Goal: Navigation & Orientation: Find specific page/section

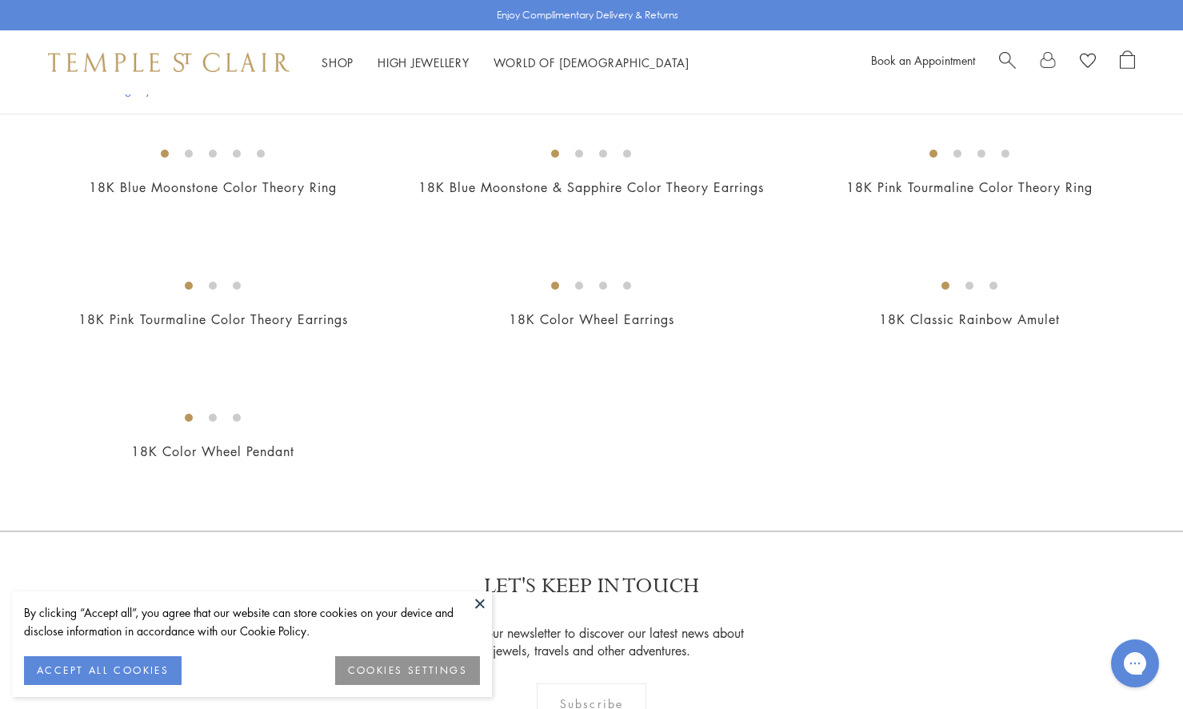
scroll to position [633, 0]
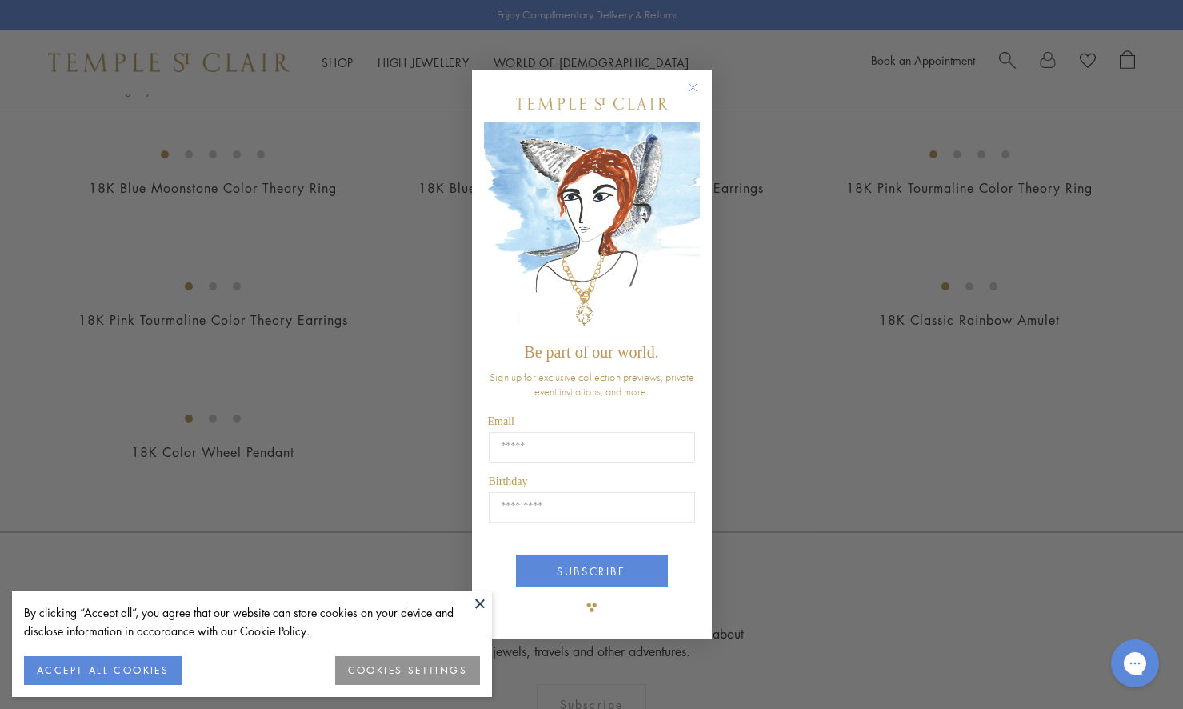
click at [689, 90] on circle "Close dialog" at bounding box center [692, 87] width 19 height 19
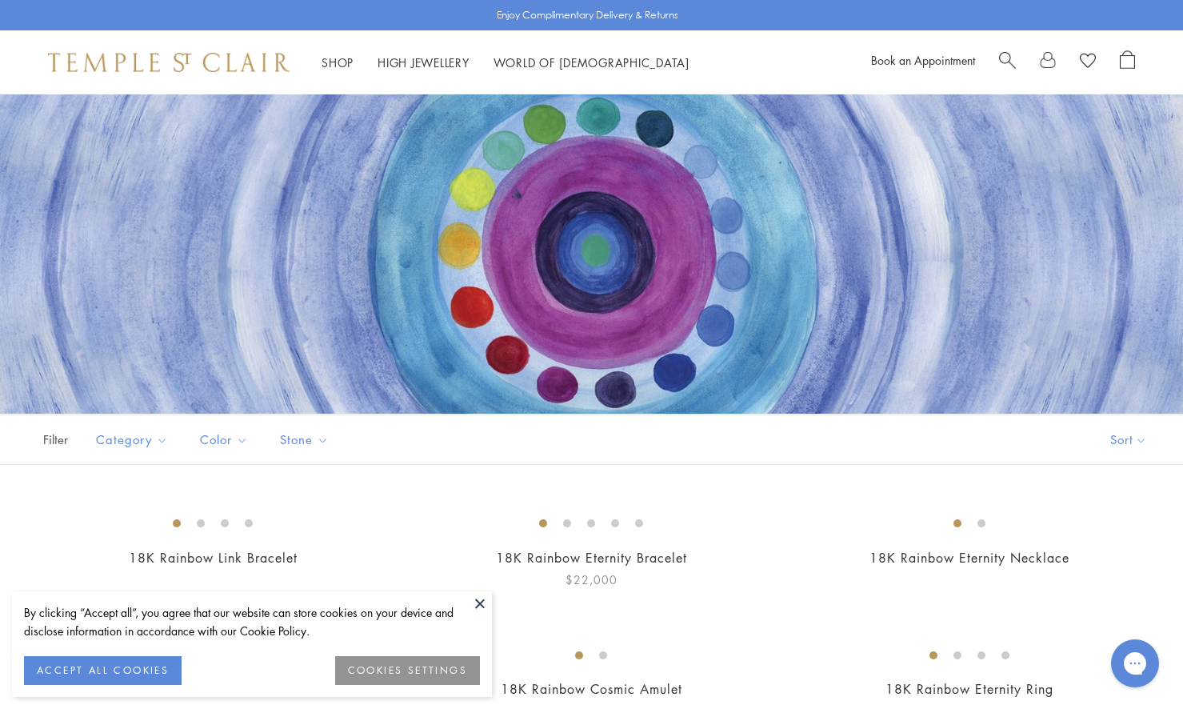
scroll to position [0, 0]
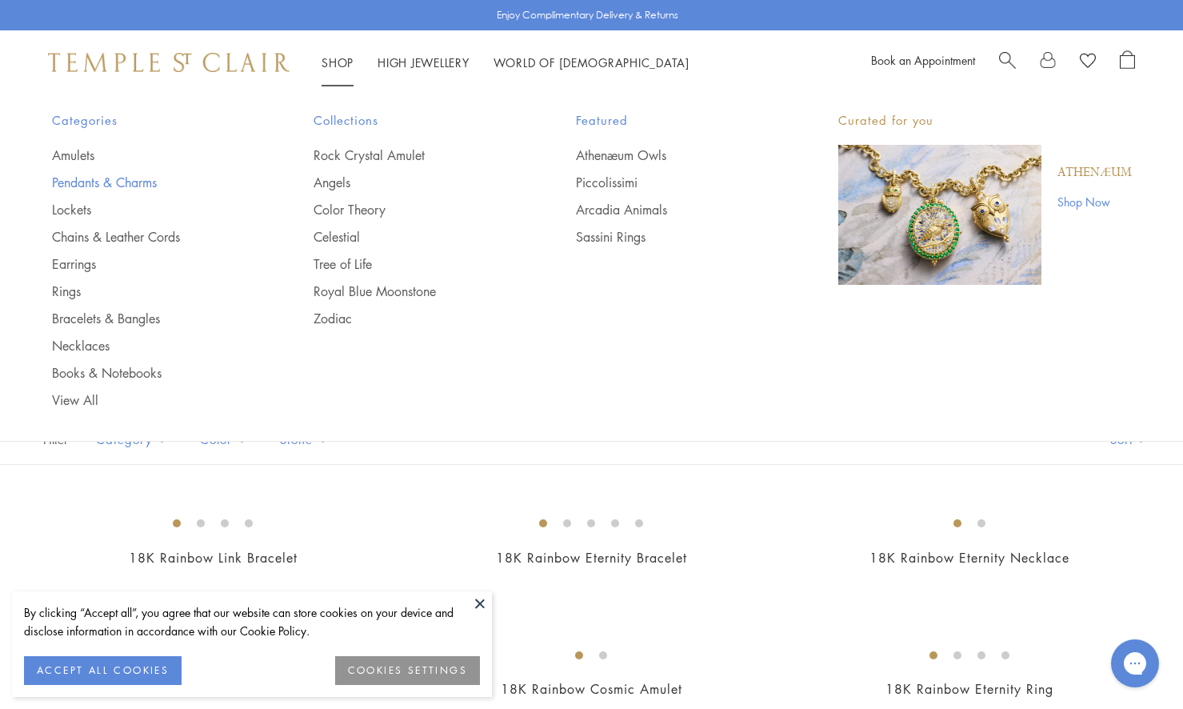
click at [130, 176] on link "Pendants & Charms" at bounding box center [151, 183] width 198 height 18
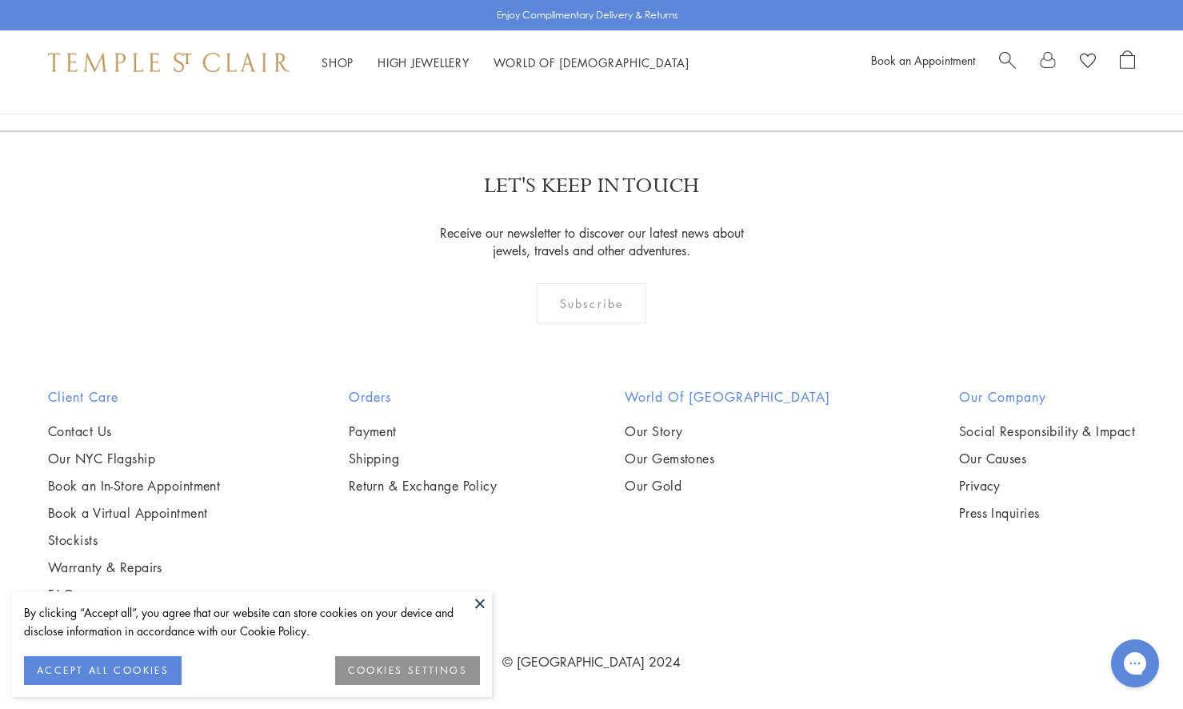
scroll to position [9818, 0]
click at [564, 66] on link "2" at bounding box center [566, 44] width 53 height 44
click at [643, 67] on link "3" at bounding box center [644, 45] width 53 height 44
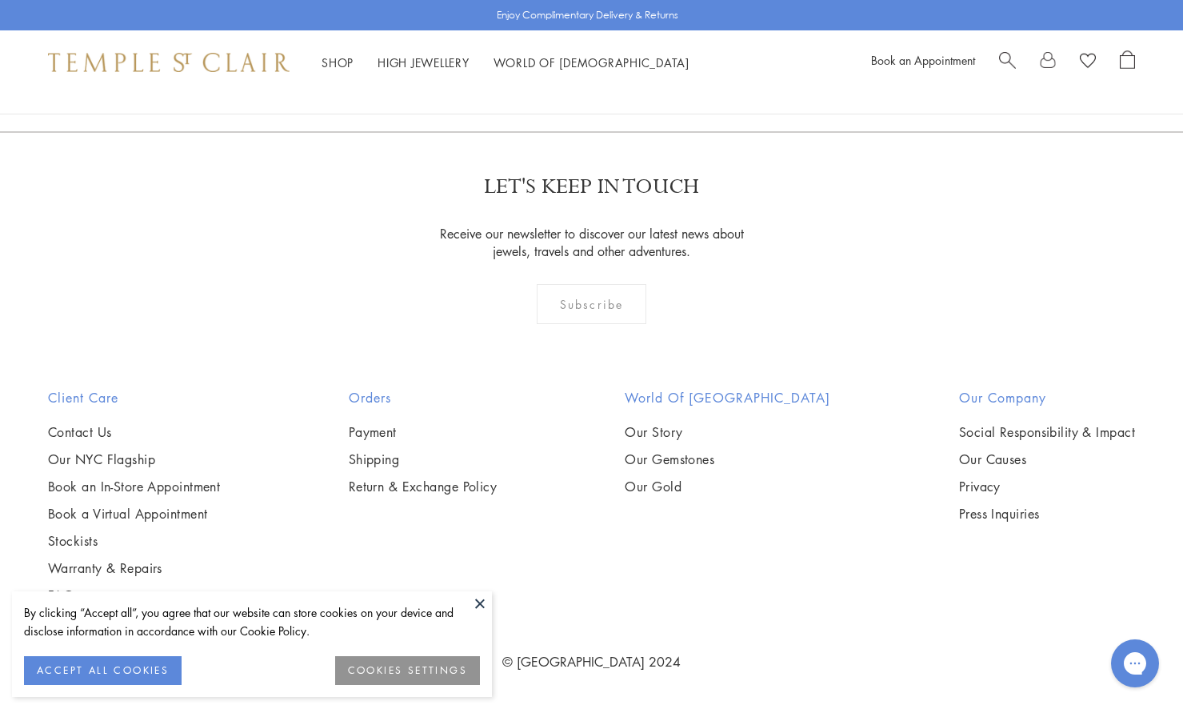
click at [616, 67] on link "2" at bounding box center [617, 45] width 53 height 44
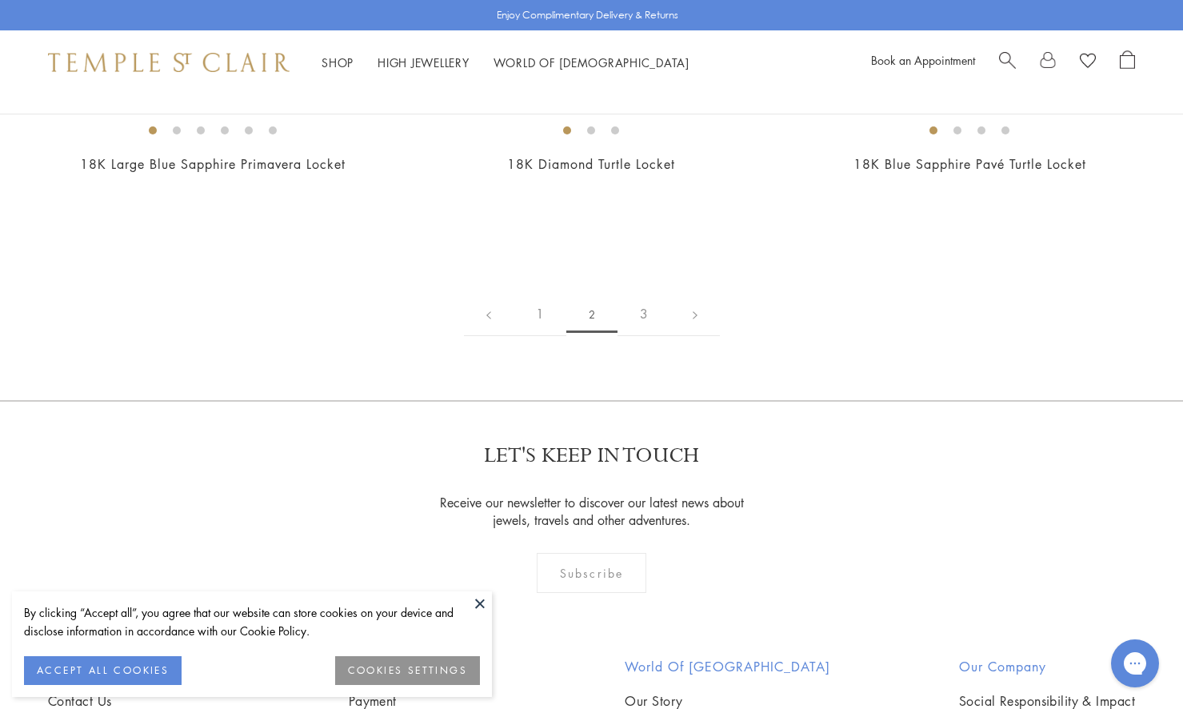
scroll to position [2556, 0]
click at [0, 0] on img at bounding box center [0, 0] width 0 height 0
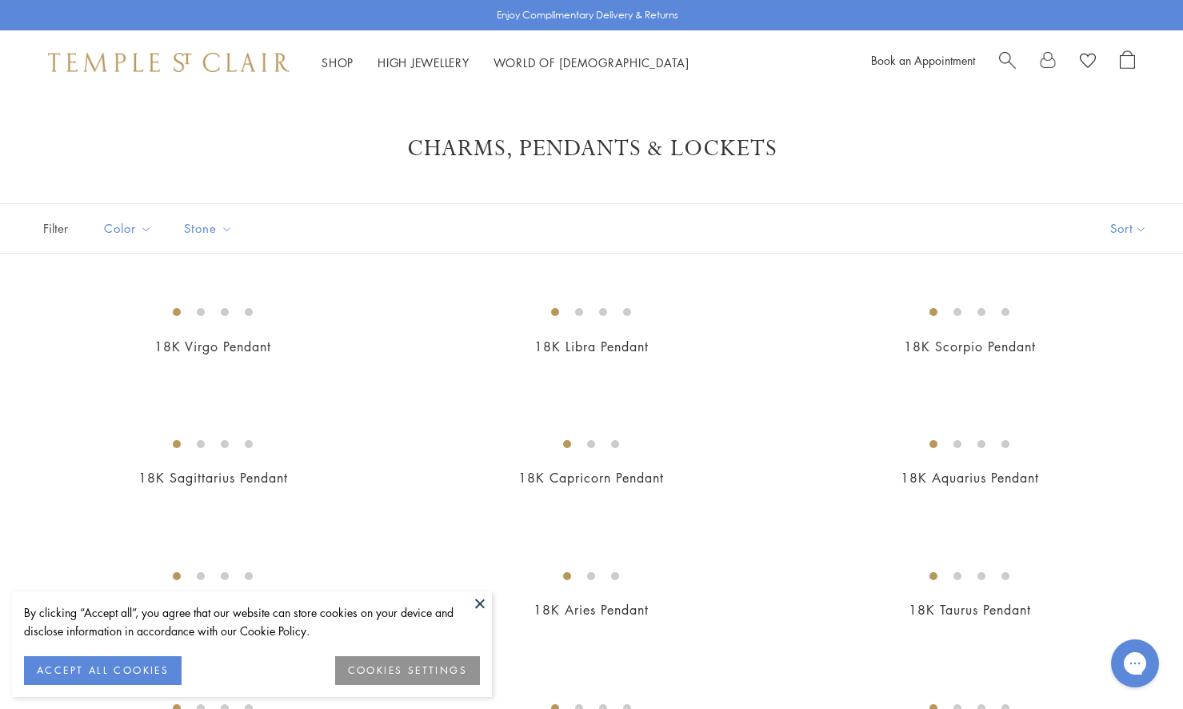
scroll to position [0, 0]
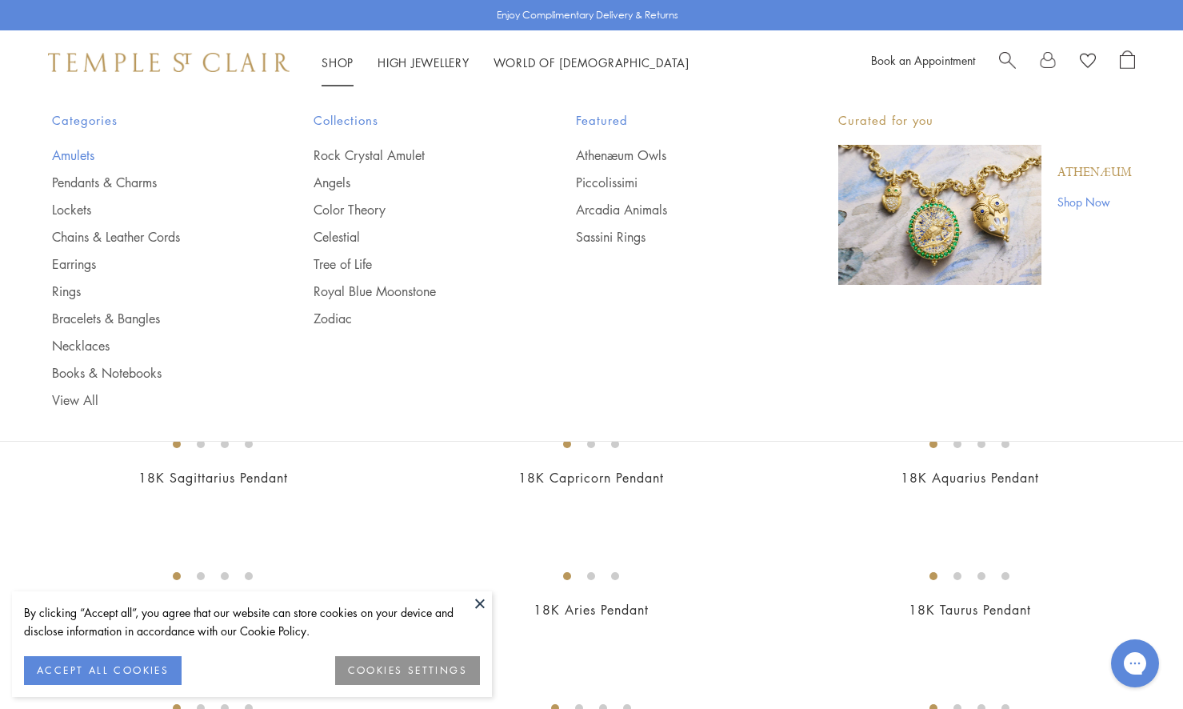
click at [81, 156] on link "Amulets" at bounding box center [151, 155] width 198 height 18
